Goal: Transaction & Acquisition: Purchase product/service

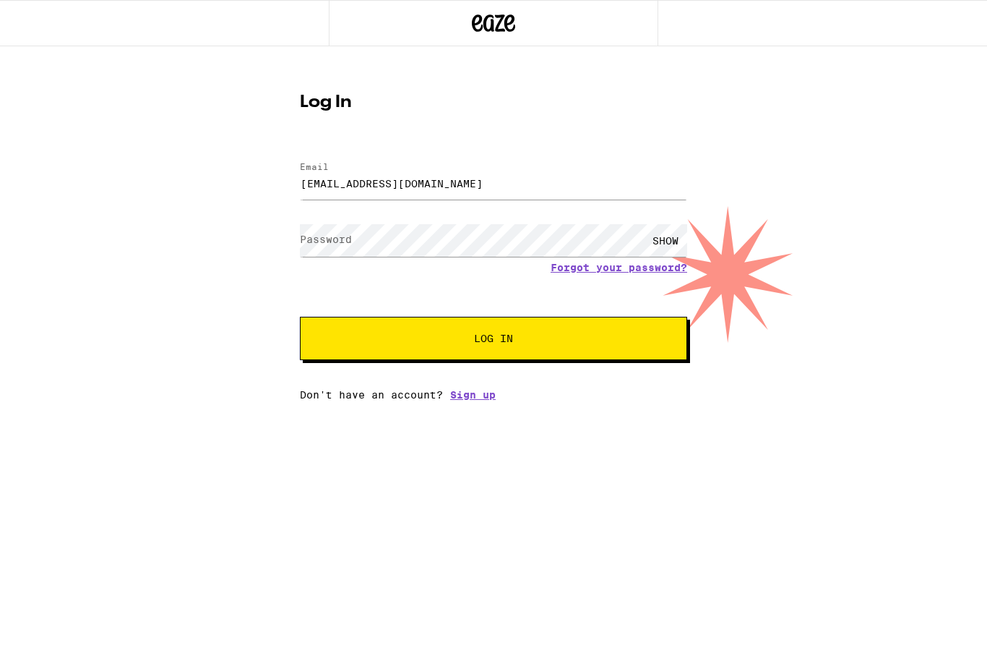
type input "[EMAIL_ADDRESS][DOMAIN_NAME]"
click at [494, 340] on button "Log In" at bounding box center [493, 338] width 387 height 43
